Goal: Information Seeking & Learning: Learn about a topic

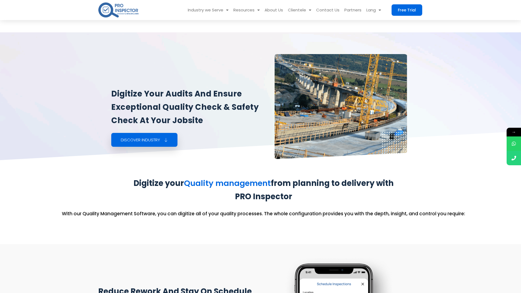
scroll to position [637, 0]
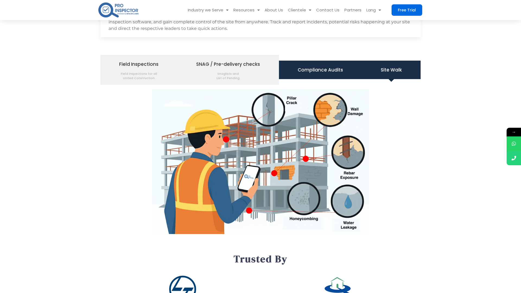
click at [308, 71] on span "Compliance Audits" at bounding box center [320, 69] width 45 height 9
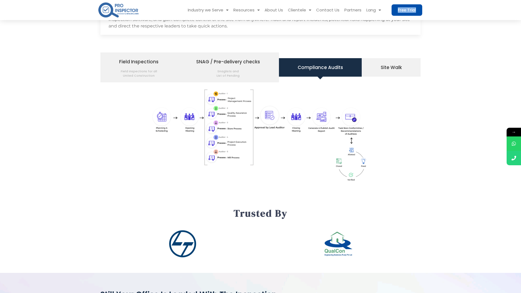
scroll to position [601, 0]
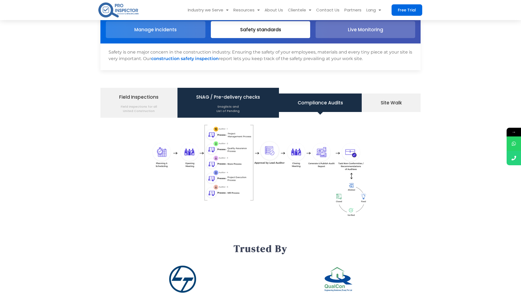
click at [220, 99] on span "SNAG / Pre-delivery checks Snaglists and List of Pending" at bounding box center [228, 102] width 64 height 21
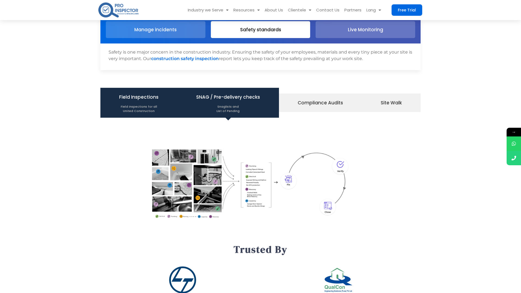
click at [162, 109] on li "Field Inspections Field inspections for all United Construction" at bounding box center [138, 103] width 77 height 30
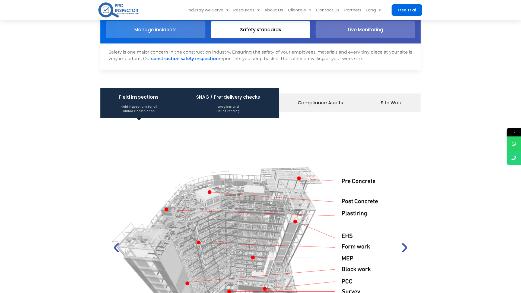
click at [247, 104] on span "Snaglists and List of Pending" at bounding box center [228, 107] width 64 height 11
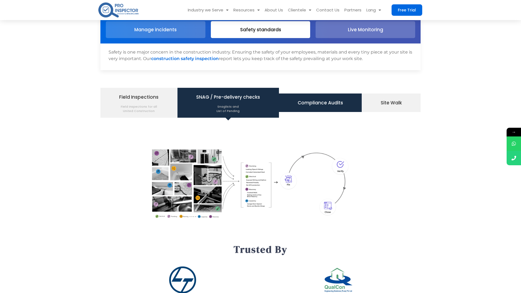
click at [301, 107] on span "Compliance Audits" at bounding box center [320, 102] width 45 height 9
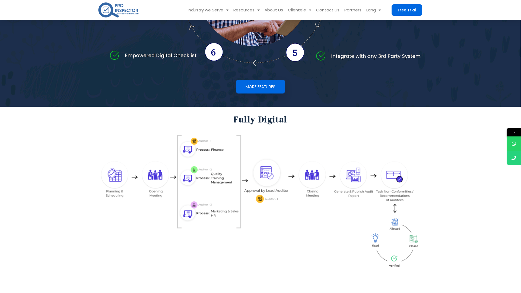
scroll to position [549, 0]
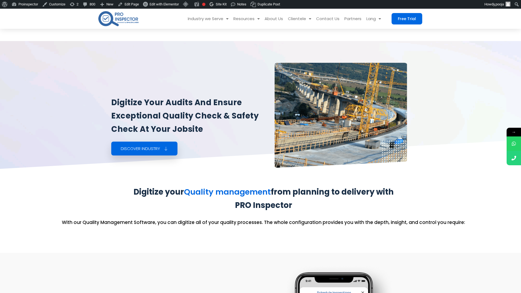
scroll to position [609, 0]
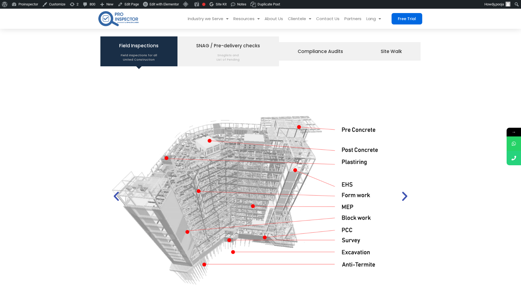
scroll to position [657, 0]
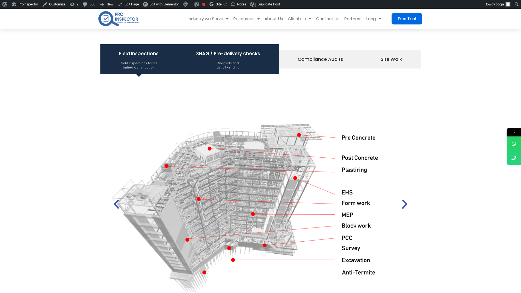
click at [230, 56] on span "SNAG / Pre-delivery checks Snaglists and List of Pending" at bounding box center [228, 59] width 64 height 21
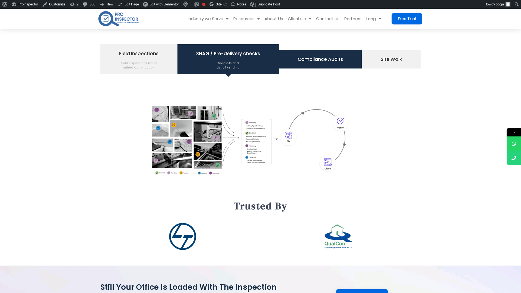
click at [311, 58] on span "Compliance Audits" at bounding box center [320, 59] width 45 height 9
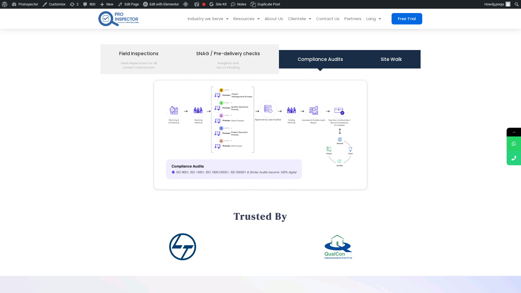
click at [400, 62] on span "Site Walk" at bounding box center [391, 59] width 21 height 9
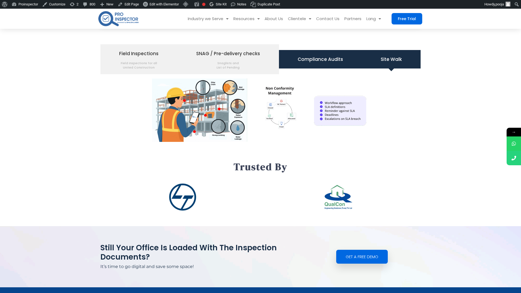
click at [336, 61] on span "Compliance Audits" at bounding box center [320, 59] width 45 height 9
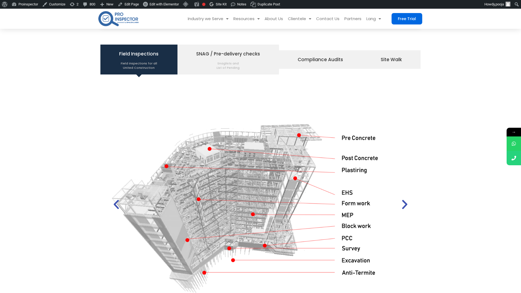
scroll to position [657, 0]
click at [399, 61] on span "Site Walk" at bounding box center [391, 59] width 21 height 9
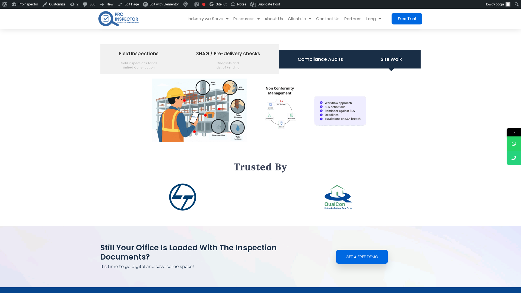
click at [333, 64] on span "Compliance Audits" at bounding box center [320, 59] width 45 height 9
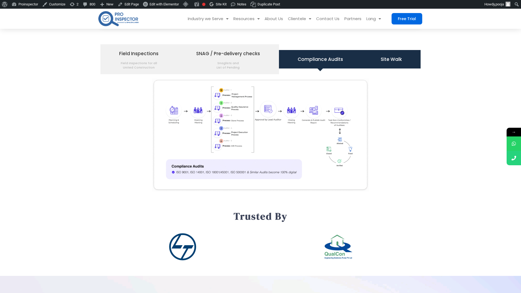
click at [393, 65] on li "Site Walk" at bounding box center [391, 59] width 59 height 18
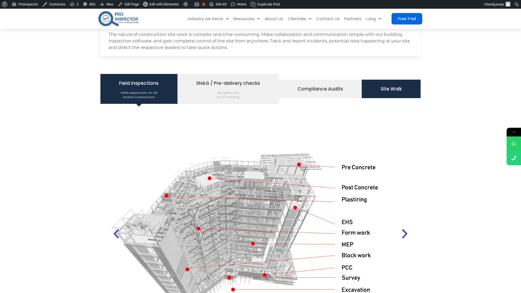
click at [392, 88] on span "Site Walk" at bounding box center [391, 88] width 21 height 9
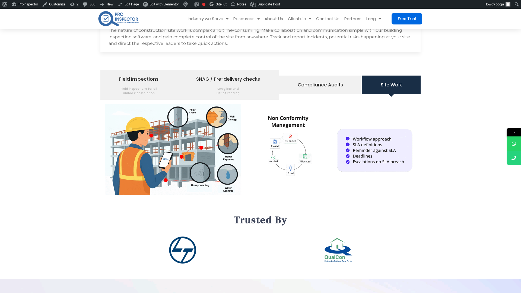
scroll to position [632, 0]
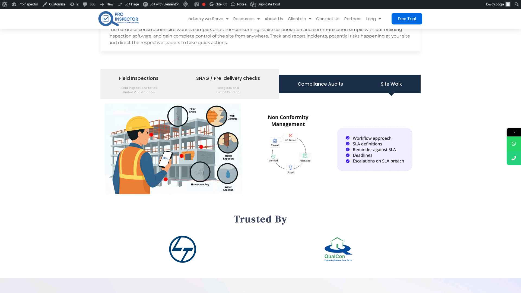
click at [321, 83] on span "Compliance Audits" at bounding box center [320, 83] width 45 height 9
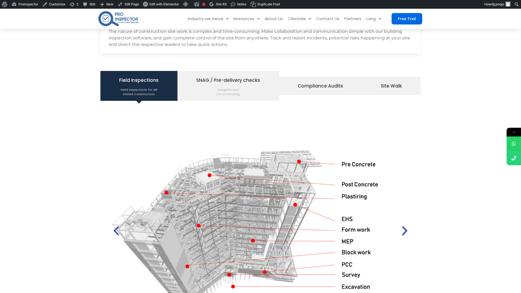
scroll to position [632, 0]
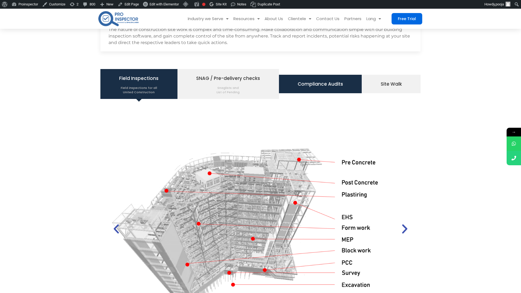
click at [333, 86] on span "Compliance Audits" at bounding box center [320, 83] width 45 height 9
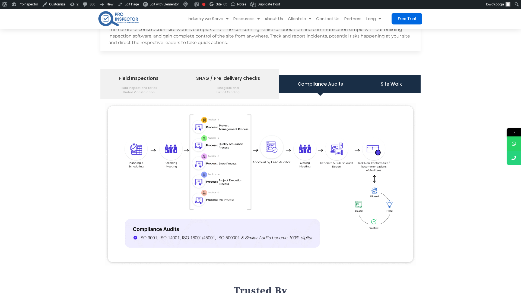
click at [384, 76] on li "Site Walk" at bounding box center [391, 84] width 59 height 18
